Goal: Information Seeking & Learning: Learn about a topic

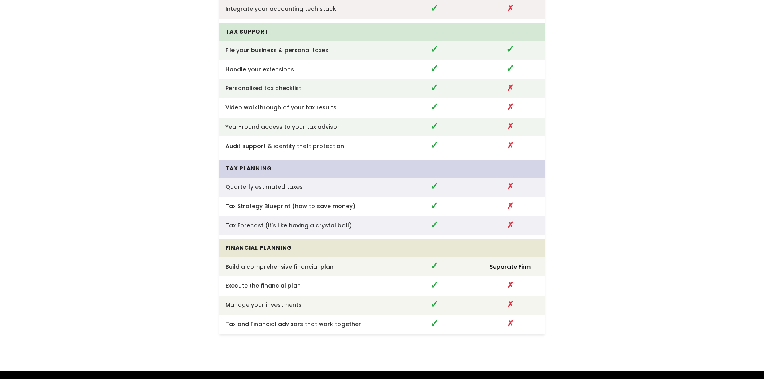
scroll to position [2050, 0]
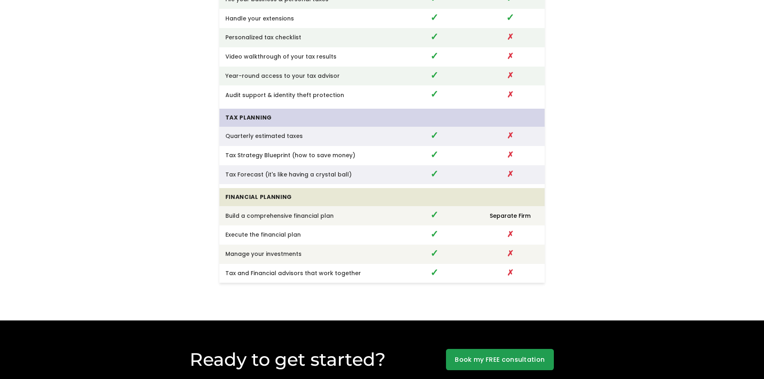
copy div "Frequently Asked Questions"
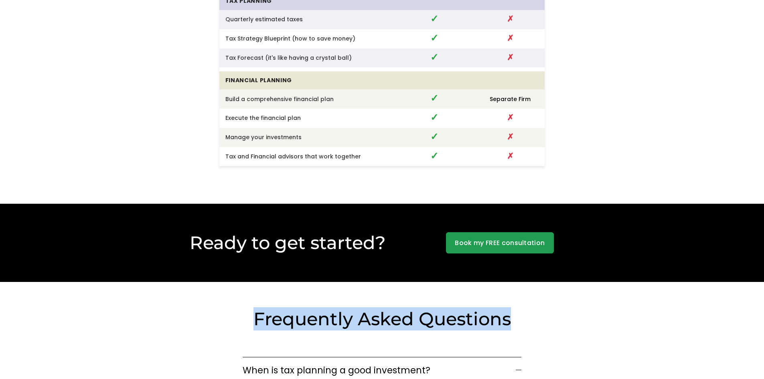
scroll to position [2171, 0]
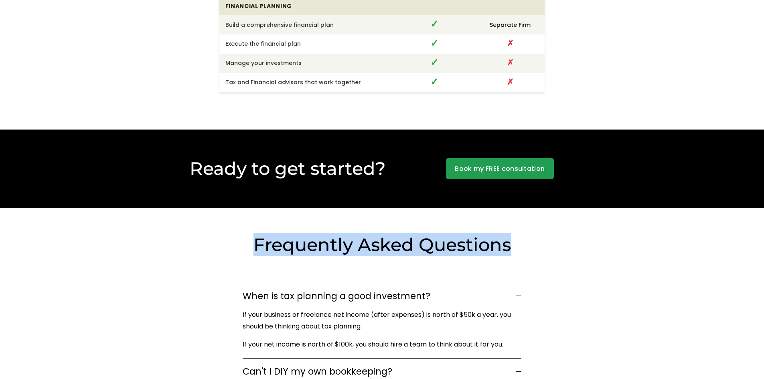
scroll to position [2131, 0]
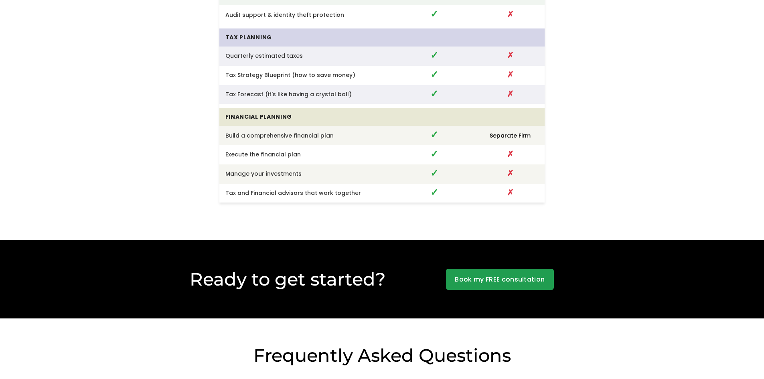
click at [427, 344] on h2 "Frequently Asked Questions" at bounding box center [382, 355] width 326 height 23
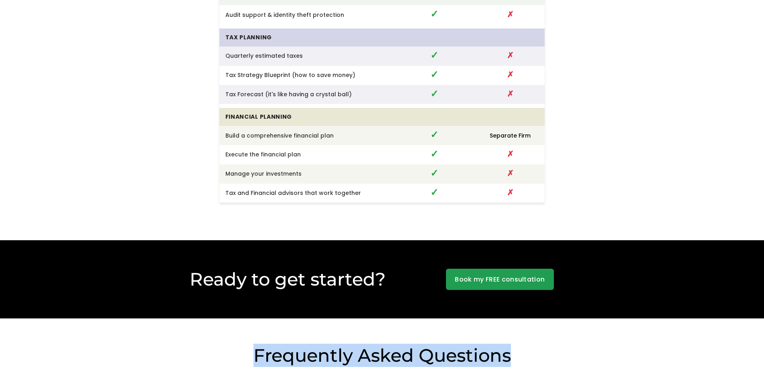
click at [427, 344] on h2 "Frequently Asked Questions" at bounding box center [382, 355] width 326 height 23
copy div "Frequently Asked Questions"
